Goal: Register for event/course

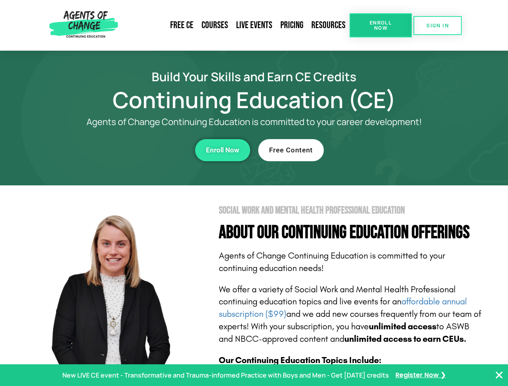
click at [254, 193] on section "Social Work and Mental Health Professional Education About Our Continuing Educa…" at bounding box center [254, 354] width 508 height 338
click at [328, 25] on link "Resources" at bounding box center [328, 25] width 42 height 18
click at [380, 25] on span "Enroll Now" at bounding box center [380, 25] width 37 height 10
click at [437, 25] on span "SIGN IN" at bounding box center [437, 25] width 23 height 5
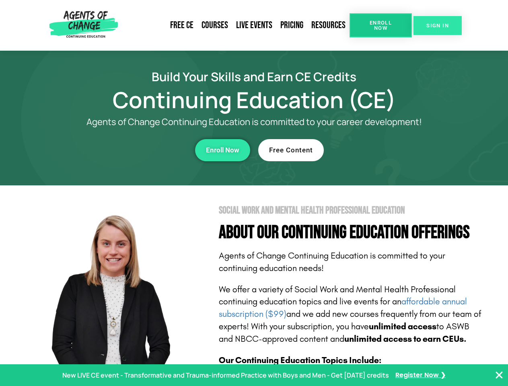
click at [437, 25] on span "SIGN IN" at bounding box center [437, 25] width 23 height 5
click at [139, 150] on div "Enroll Now" at bounding box center [139, 150] width 221 height 22
click at [222, 150] on span "Enroll Now" at bounding box center [222, 150] width 33 height 7
